Goal: Check status: Check status

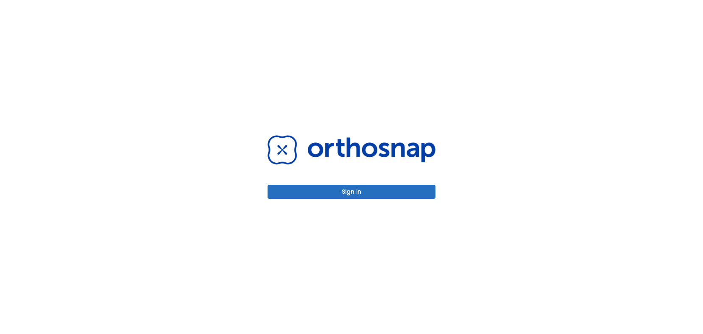
click at [347, 190] on button "Sign in" at bounding box center [352, 192] width 168 height 14
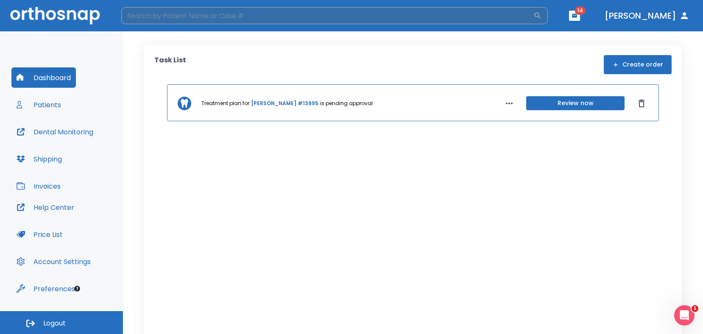
click at [190, 13] on input "search" at bounding box center [327, 15] width 412 height 17
type input "brook"
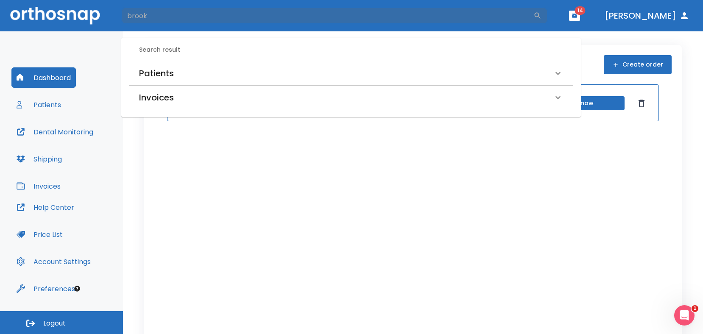
click at [159, 67] on h6 "Patients" at bounding box center [156, 74] width 35 height 14
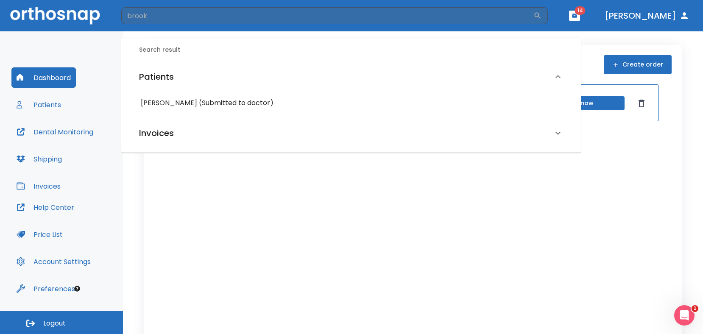
click at [168, 103] on h6 "Brooke Campbell (Submitted to doctor)" at bounding box center [351, 103] width 421 height 12
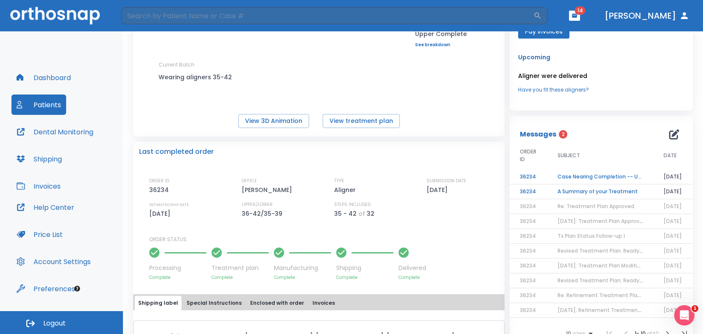
scroll to position [96, 0]
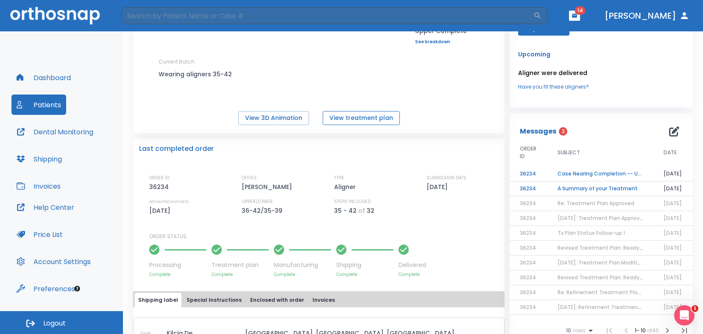
click at [341, 120] on button "View treatment plan" at bounding box center [361, 118] width 77 height 14
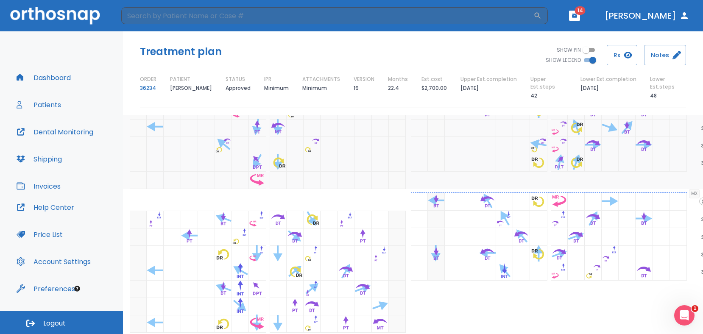
scroll to position [694, 33]
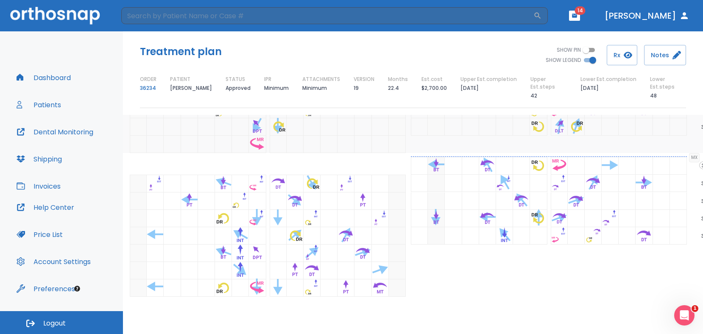
click at [591, 59] on input "SHOW LEGEND" at bounding box center [593, 60] width 31 height 10
click at [591, 56] on input "SHOW LEGEND" at bounding box center [586, 60] width 31 height 10
checkbox input "true"
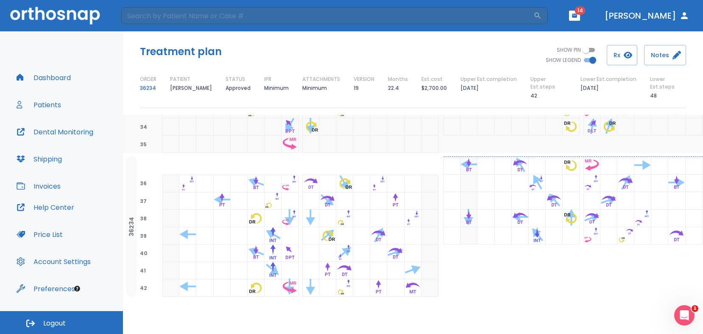
drag, startPoint x: 141, startPoint y: 224, endPoint x: 138, endPoint y: 231, distance: 7.4
click at [138, 231] on div "39 39" at bounding box center [441, 235] width 606 height 17
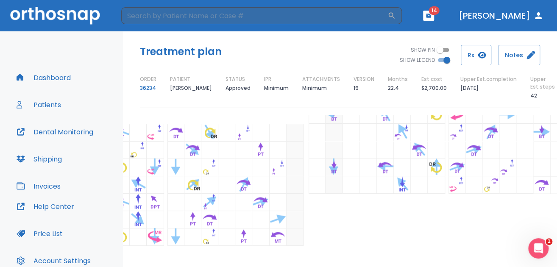
scroll to position [738, 114]
